Goal: Task Accomplishment & Management: Complete application form

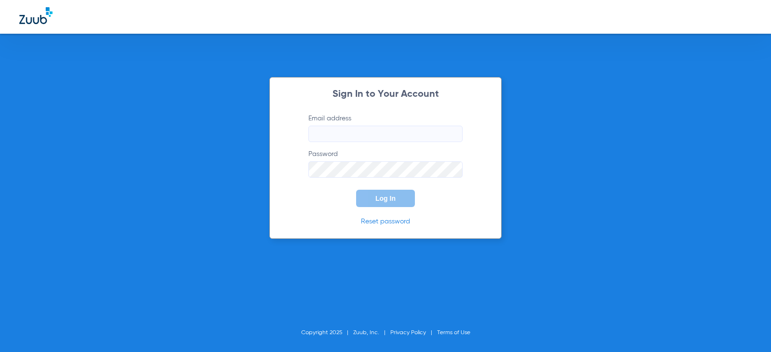
click at [363, 130] on input "Email address" at bounding box center [386, 134] width 154 height 16
type input "[EMAIL_ADDRESS][DOMAIN_NAME]"
click at [379, 201] on span "Log In" at bounding box center [386, 199] width 20 height 8
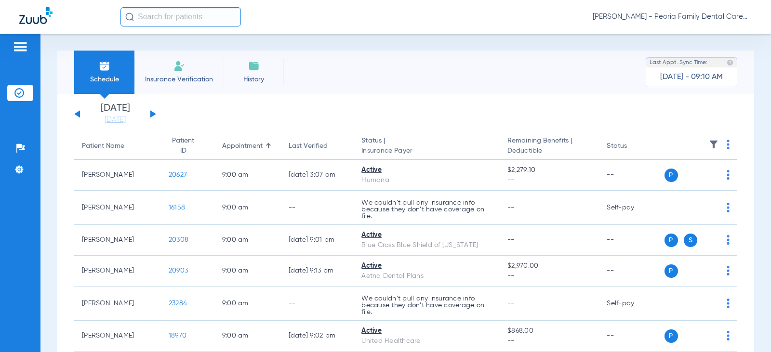
click at [174, 69] on img at bounding box center [180, 66] width 12 height 12
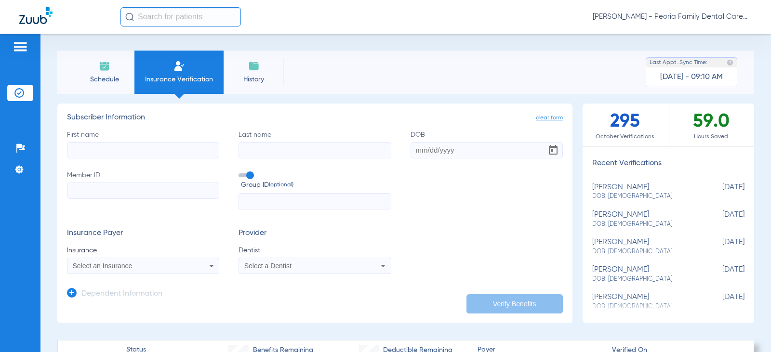
click at [174, 153] on input "First name" at bounding box center [143, 150] width 152 height 16
click at [152, 146] on input "First name Required" at bounding box center [143, 150] width 152 height 16
type input "[PERSON_NAME]"
click at [425, 150] on input "DOB" at bounding box center [487, 150] width 152 height 16
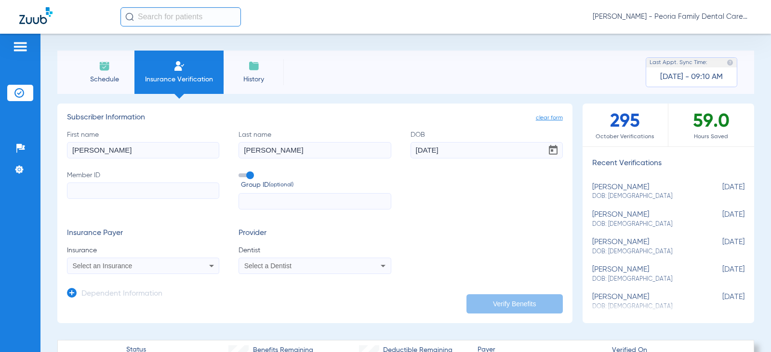
type input "[DATE]"
click at [171, 194] on input "Member ID" at bounding box center [143, 191] width 152 height 16
type input "344763932"
click at [157, 271] on div "Select an Insurance" at bounding box center [142, 266] width 151 height 12
click at [120, 238] on input "metle" at bounding box center [148, 235] width 162 height 20
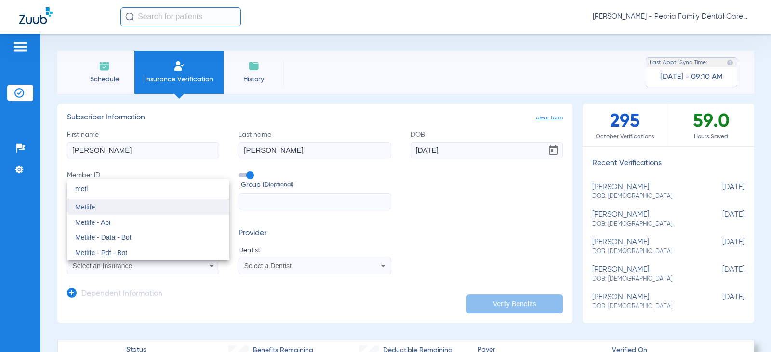
type input "metl"
click at [87, 205] on span "Metlife" at bounding box center [85, 207] width 20 height 8
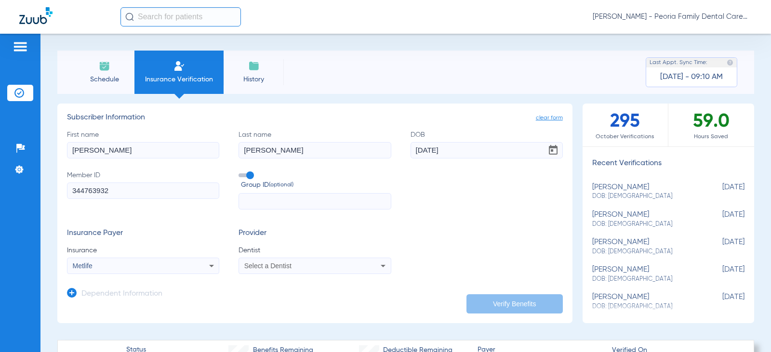
click at [338, 265] on div "Select a Dentist" at bounding box center [300, 266] width 113 height 7
type input "bela"
click at [338, 253] on mat-option "[PERSON_NAME] 1790912046" at bounding box center [319, 252] width 162 height 15
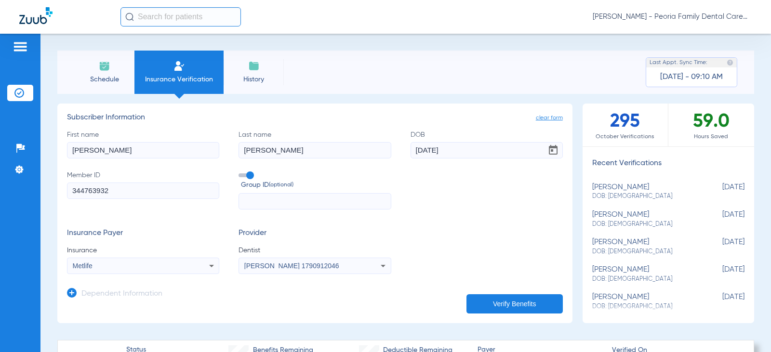
click at [466, 242] on div "Insurance Payer Insurance Metlife Provider Dentist [PERSON_NAME] 1790912046" at bounding box center [315, 251] width 496 height 45
click at [69, 296] on icon at bounding box center [72, 293] width 10 height 10
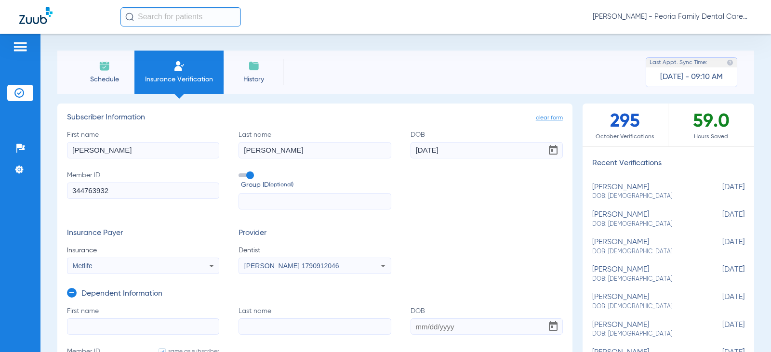
click at [99, 323] on input "First name" at bounding box center [143, 327] width 152 height 16
type input "[PERSON_NAME]"
click at [274, 325] on input "Last name" at bounding box center [315, 327] width 152 height 16
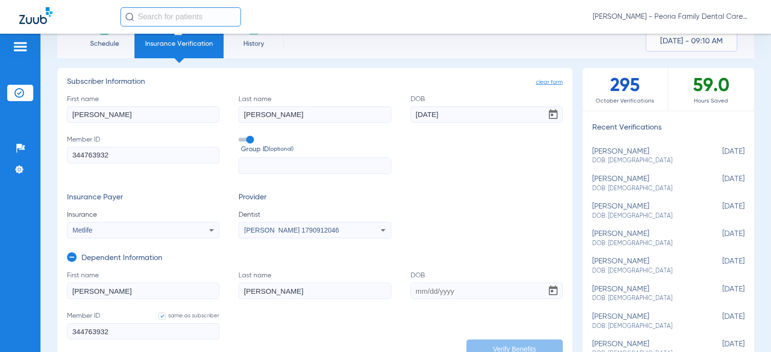
scroll to position [96, 0]
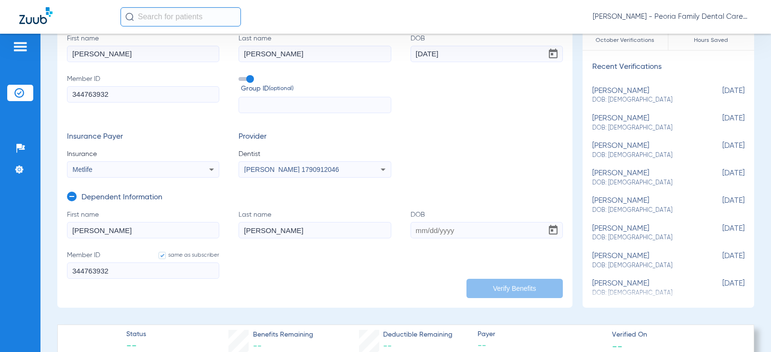
type input "[PERSON_NAME]"
click at [417, 228] on input "DOB" at bounding box center [487, 230] width 152 height 16
type input "[DATE]"
click at [424, 269] on form "First name [PERSON_NAME] Last name [PERSON_NAME] DOB [DEMOGRAPHIC_DATA] Member …" at bounding box center [315, 250] width 496 height 81
click at [495, 283] on button "Verify Benefits" at bounding box center [515, 288] width 96 height 19
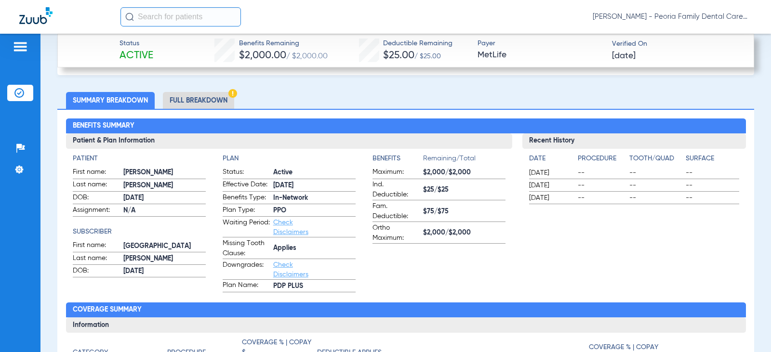
scroll to position [241, 0]
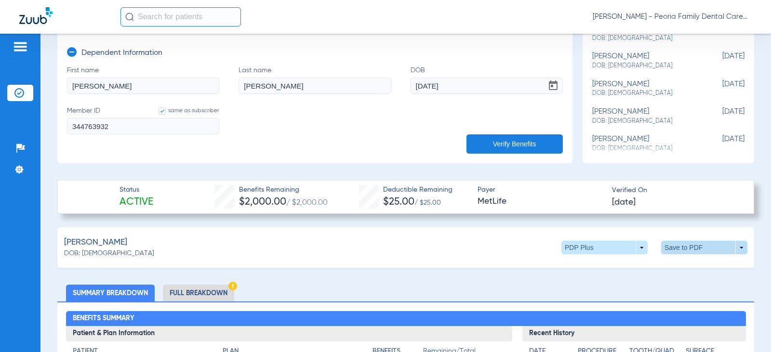
click at [677, 245] on span at bounding box center [704, 247] width 86 height 13
click at [613, 265] on span "Save to PDF" at bounding box center [625, 266] width 38 height 7
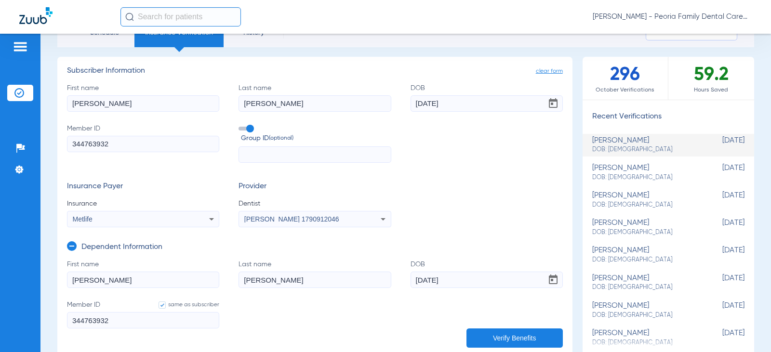
scroll to position [0, 0]
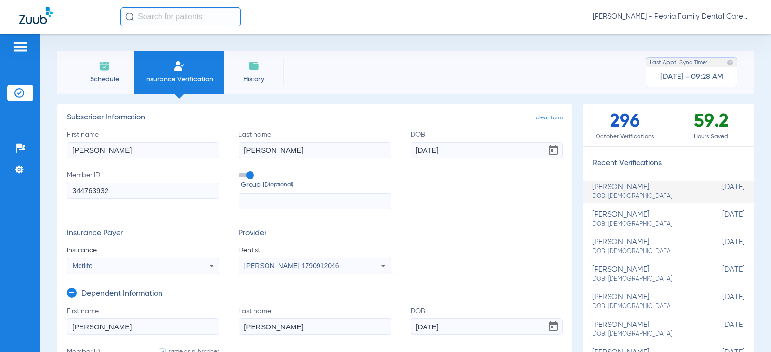
click at [109, 75] on span "Schedule" at bounding box center [104, 80] width 46 height 10
